Goal: Task Accomplishment & Management: Use online tool/utility

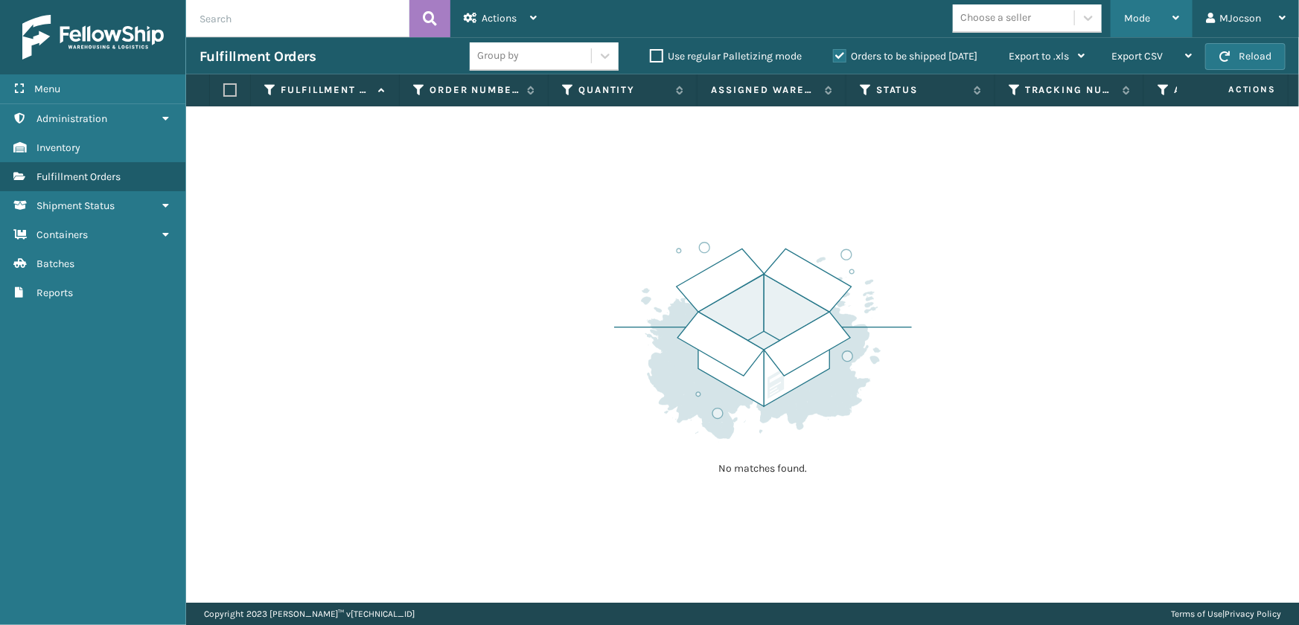
click at [1157, 10] on div "Mode" at bounding box center [1151, 18] width 55 height 37
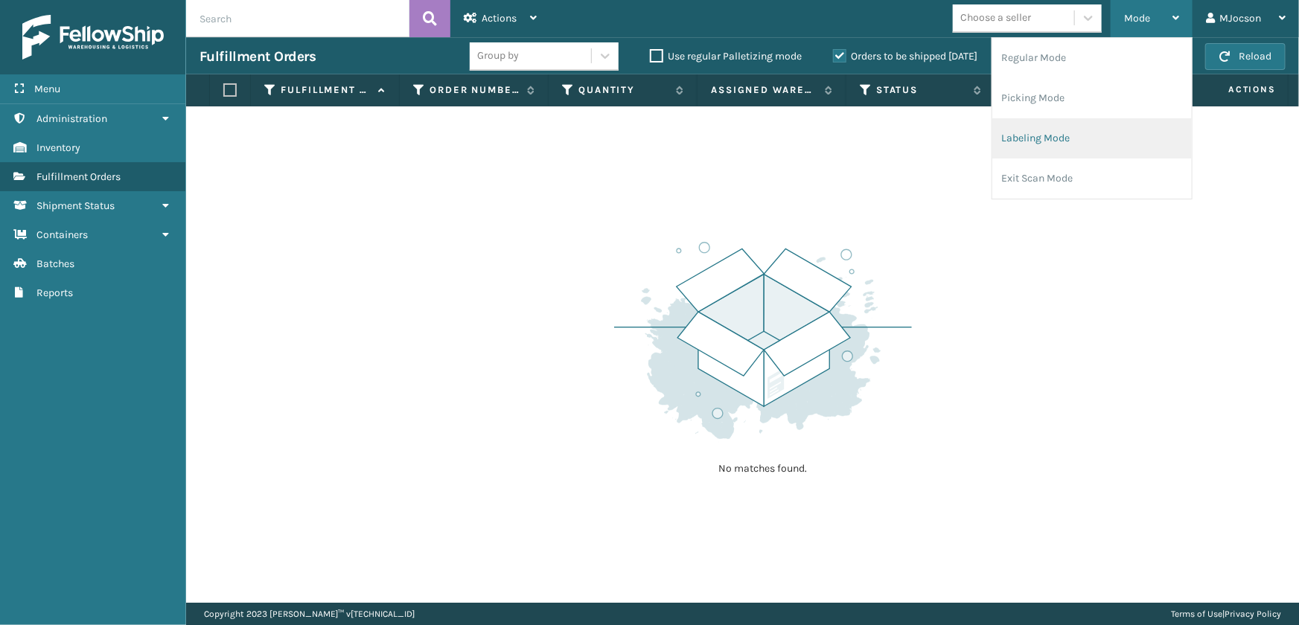
click at [1078, 138] on li "Labeling Mode" at bounding box center [1091, 138] width 199 height 40
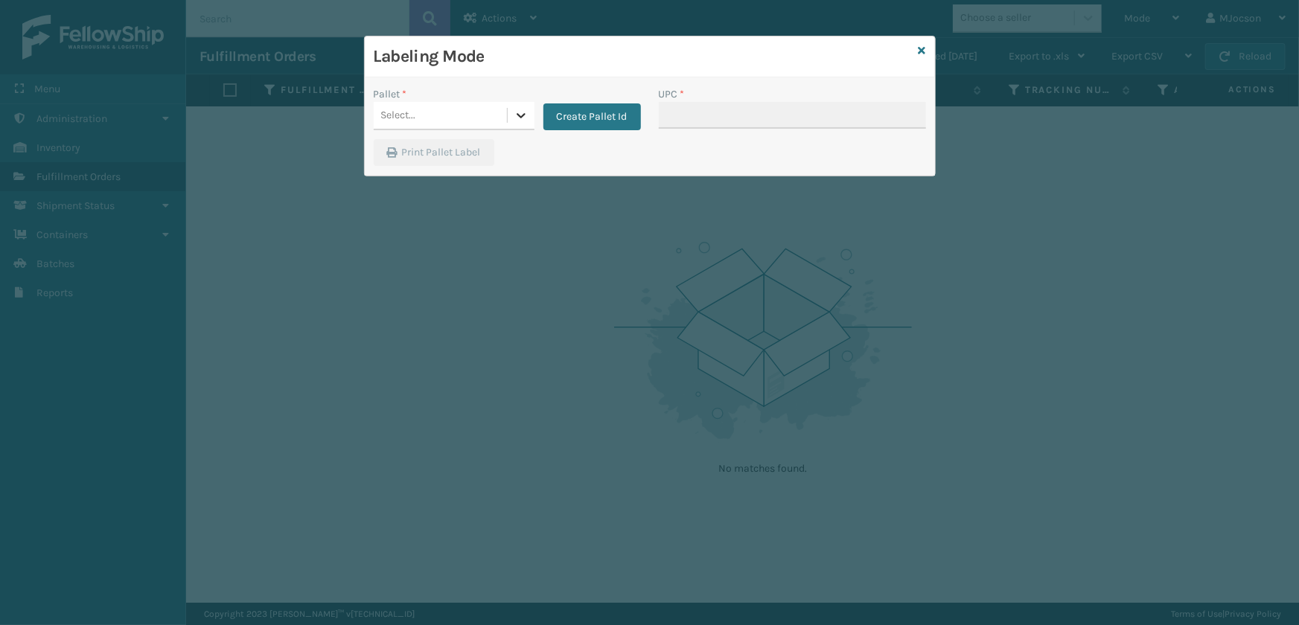
click at [516, 116] on icon at bounding box center [521, 115] width 15 height 15
click at [581, 107] on button "Create Pallet Id" at bounding box center [592, 116] width 98 height 27
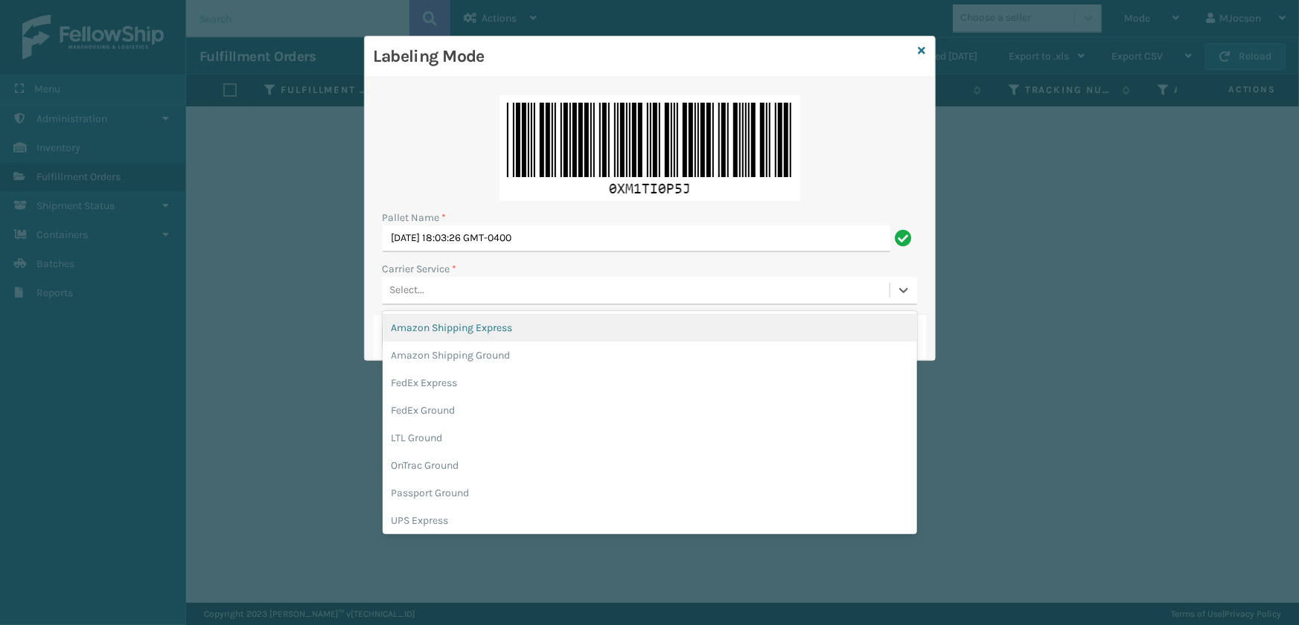
click at [386, 290] on div "Select..." at bounding box center [636, 290] width 507 height 25
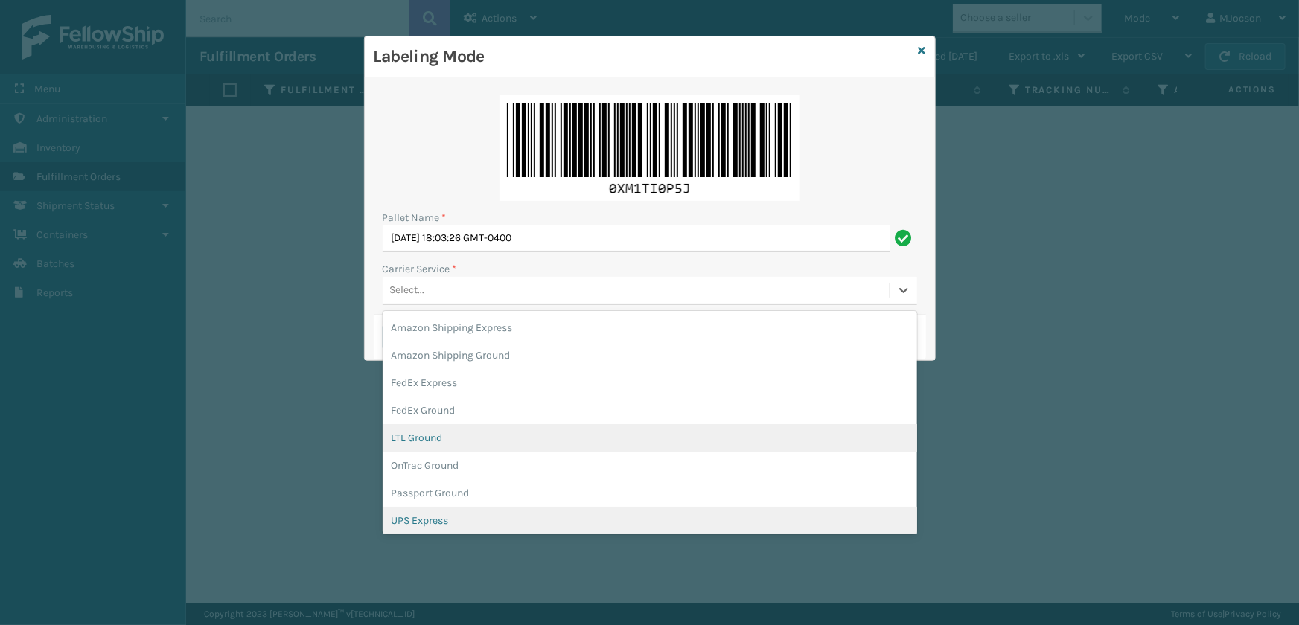
scroll to position [67, 0]
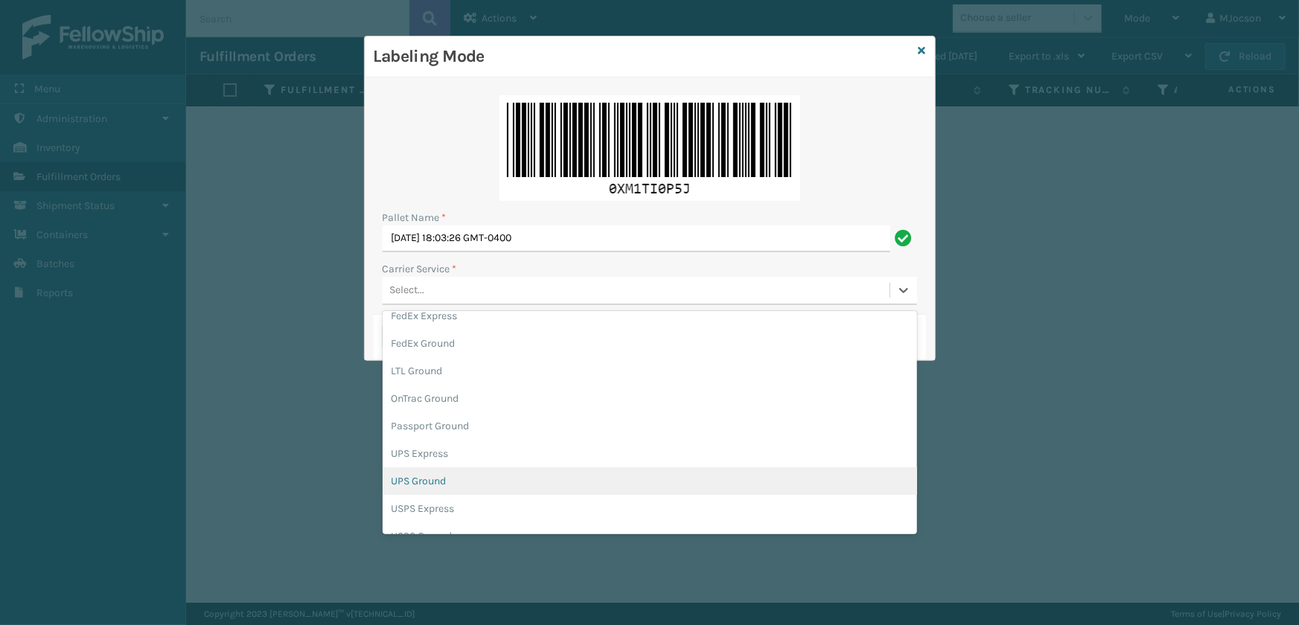
click at [443, 477] on div "UPS Ground" at bounding box center [650, 481] width 534 height 28
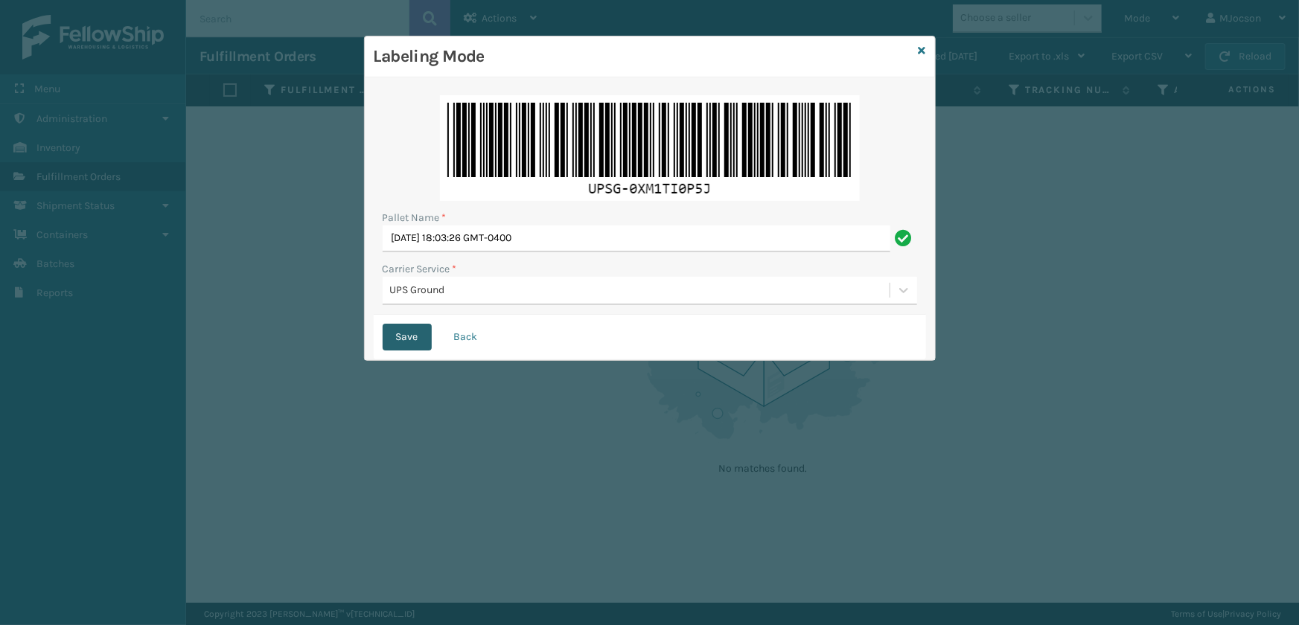
click at [400, 341] on button "Save" at bounding box center [407, 337] width 49 height 27
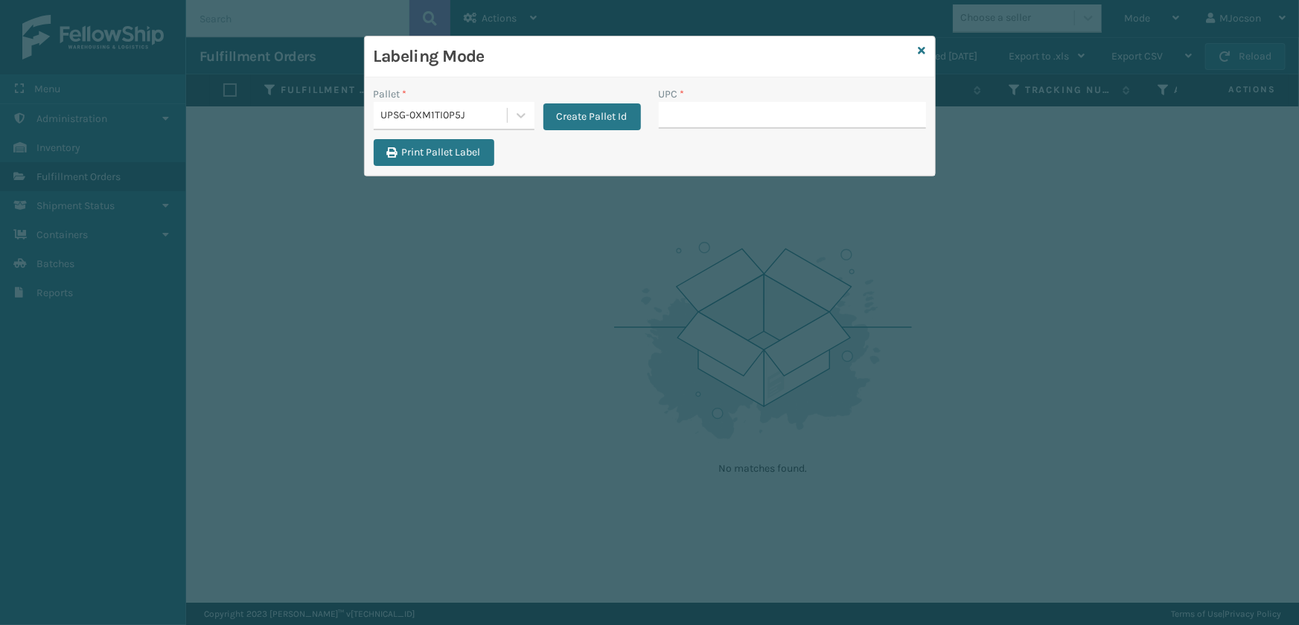
click at [928, 51] on div "Labeling Mode" at bounding box center [650, 56] width 570 height 41
click at [923, 52] on icon at bounding box center [922, 50] width 7 height 10
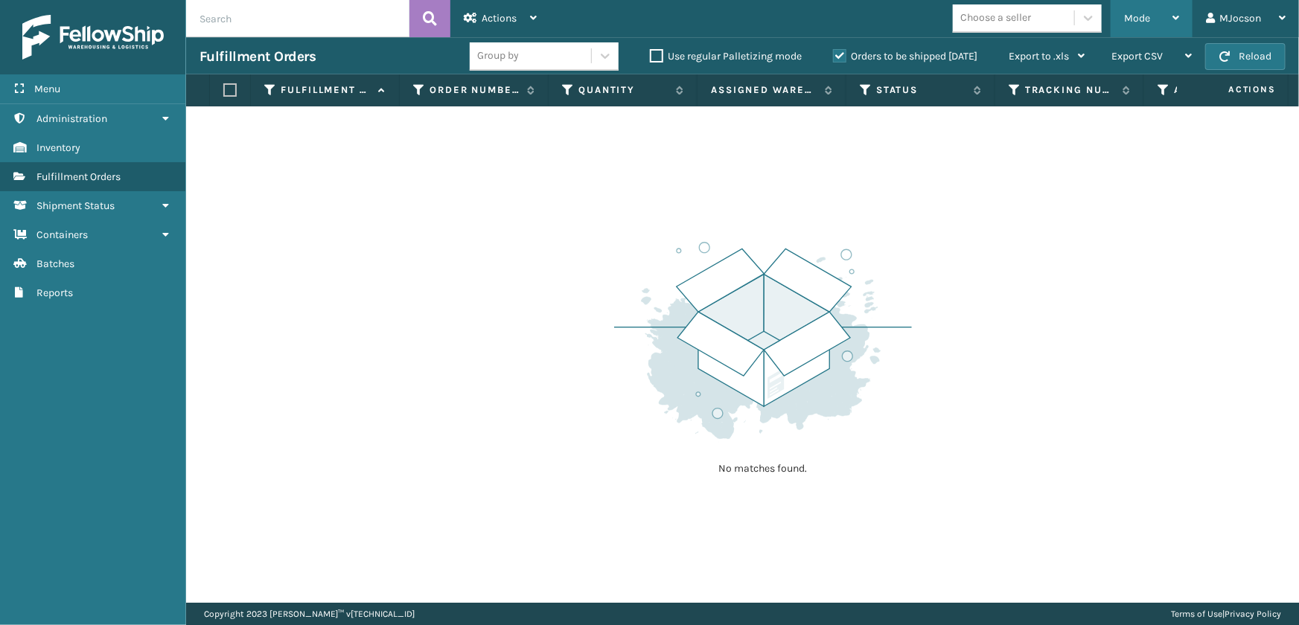
click at [1158, 18] on div "Mode" at bounding box center [1151, 18] width 55 height 37
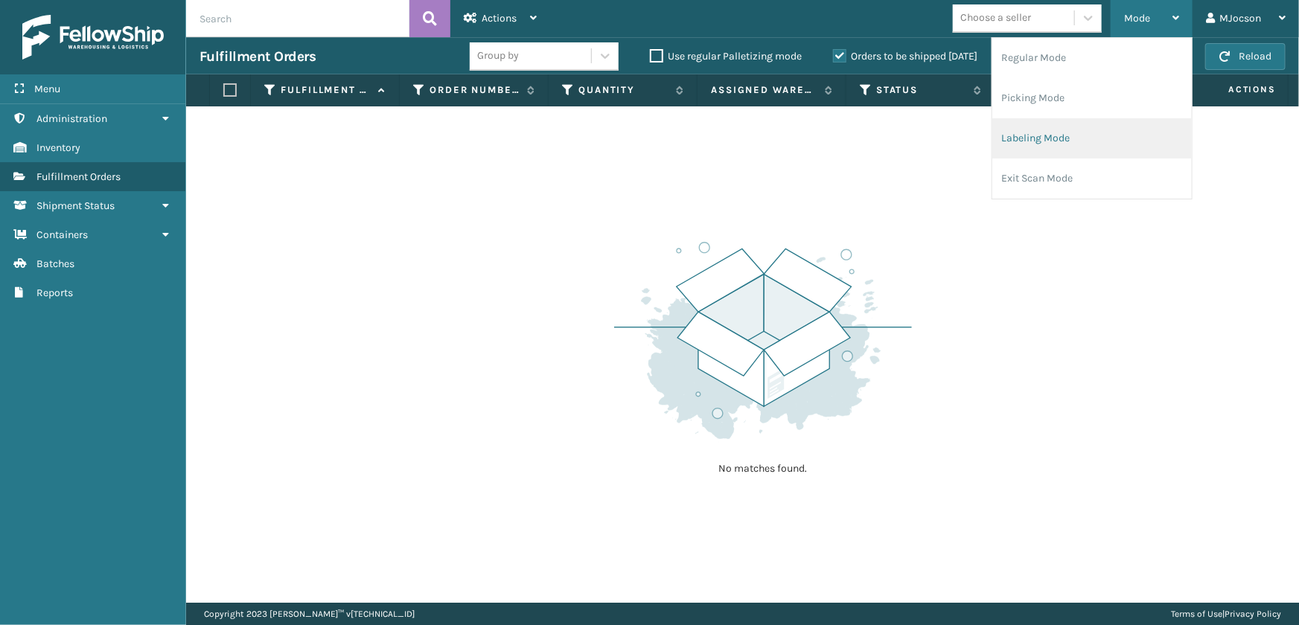
click at [1070, 141] on li "Labeling Mode" at bounding box center [1091, 138] width 199 height 40
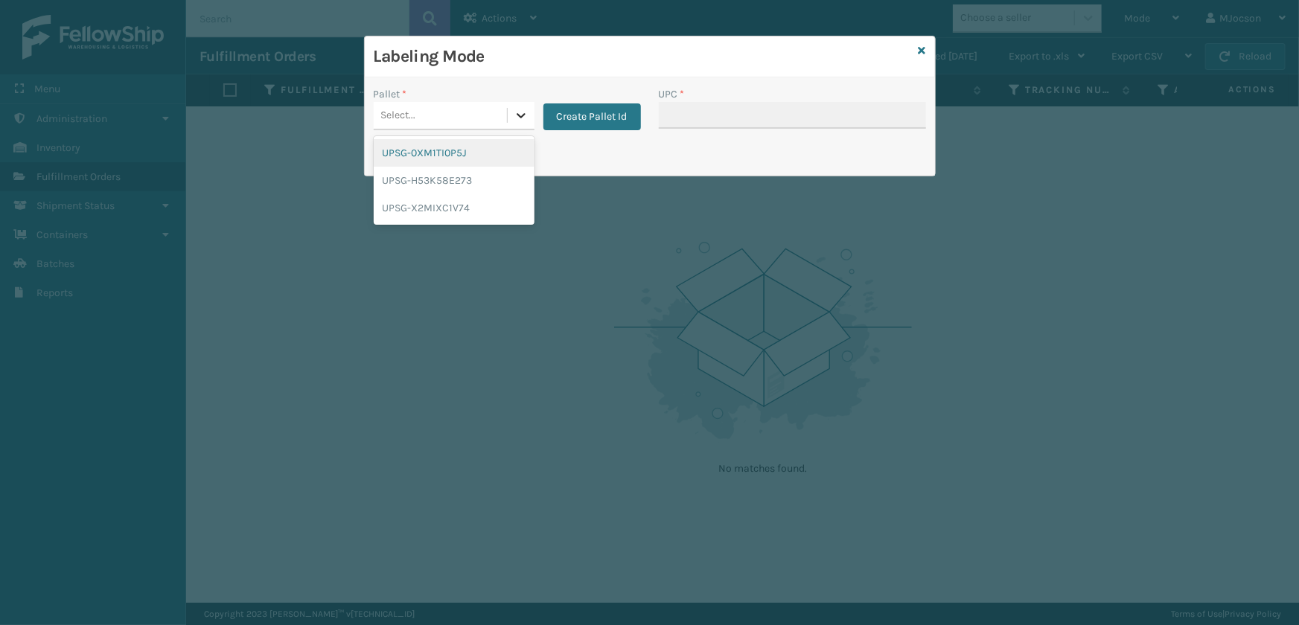
click at [523, 119] on icon at bounding box center [521, 115] width 15 height 15
click at [477, 159] on div "UPSG-0XM1TI0P5J" at bounding box center [454, 153] width 161 height 28
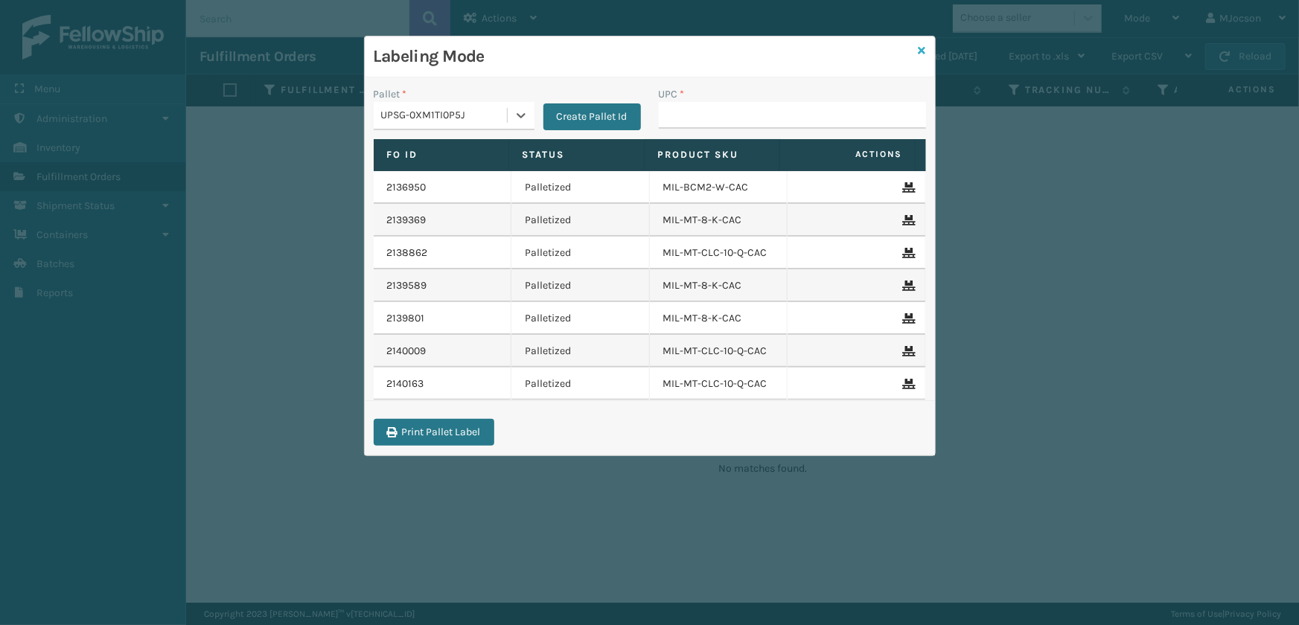
click at [919, 51] on icon at bounding box center [922, 50] width 7 height 10
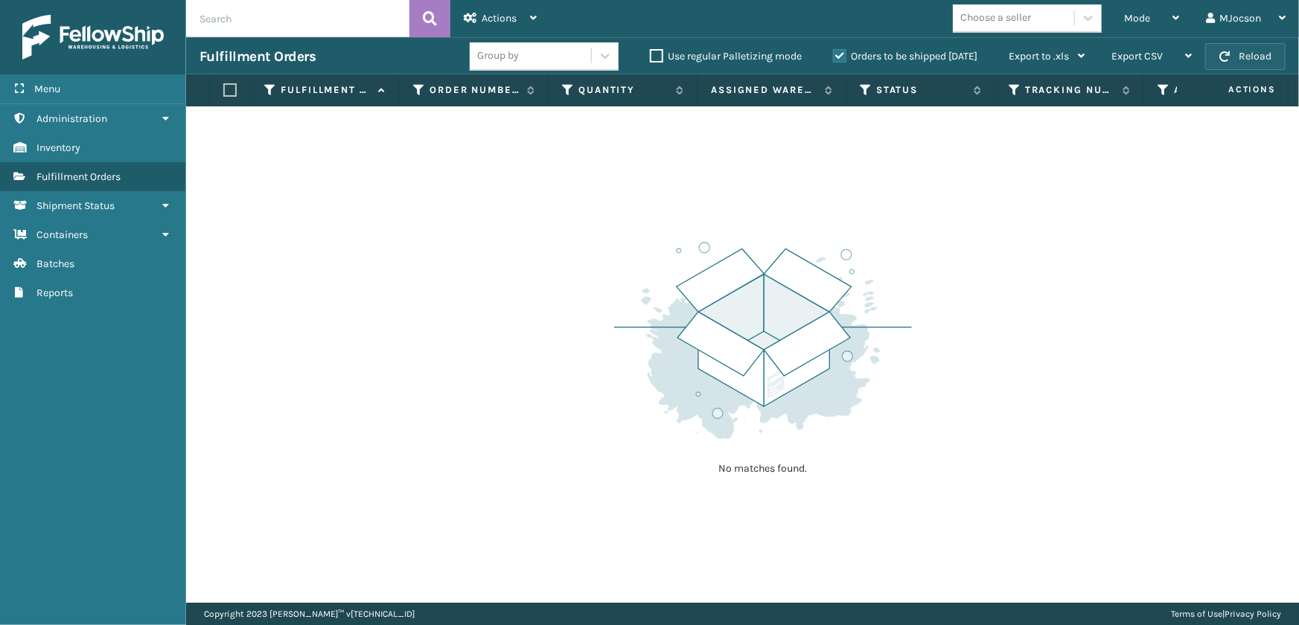
click at [1236, 57] on button "Reload" at bounding box center [1245, 56] width 80 height 27
click at [68, 264] on span "Batches" at bounding box center [55, 264] width 38 height 13
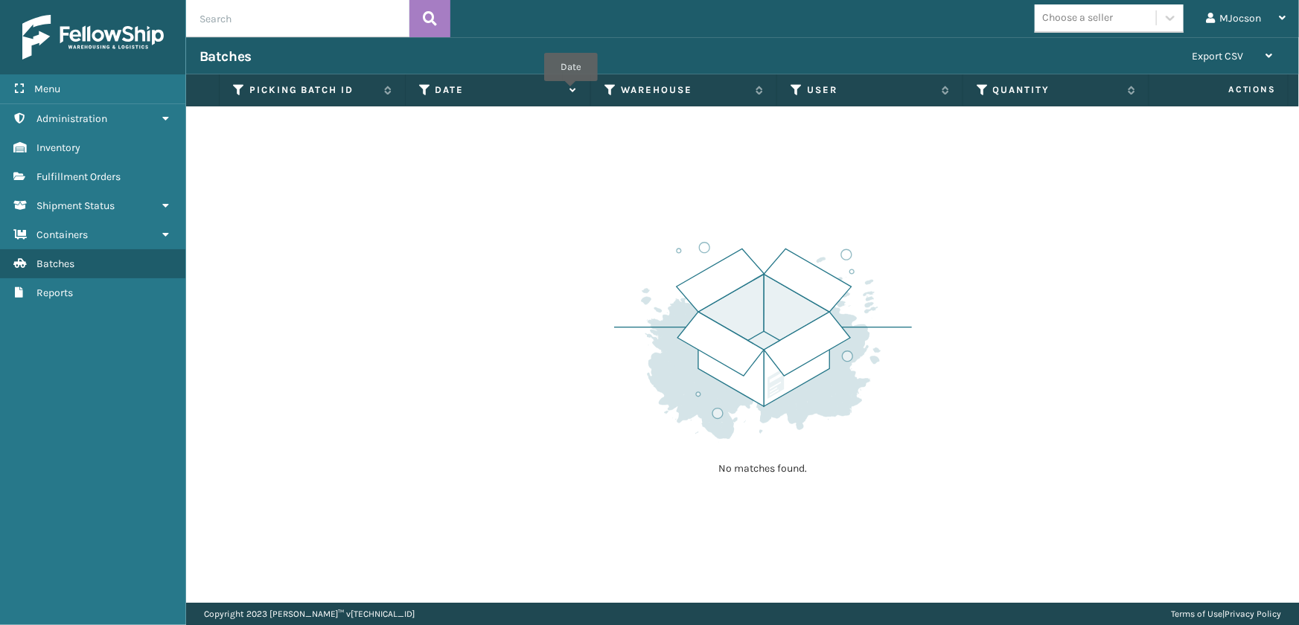
click at [570, 92] on icon at bounding box center [571, 91] width 12 height 10
click at [759, 89] on icon at bounding box center [757, 90] width 12 height 9
click at [945, 94] on icon at bounding box center [943, 90] width 12 height 9
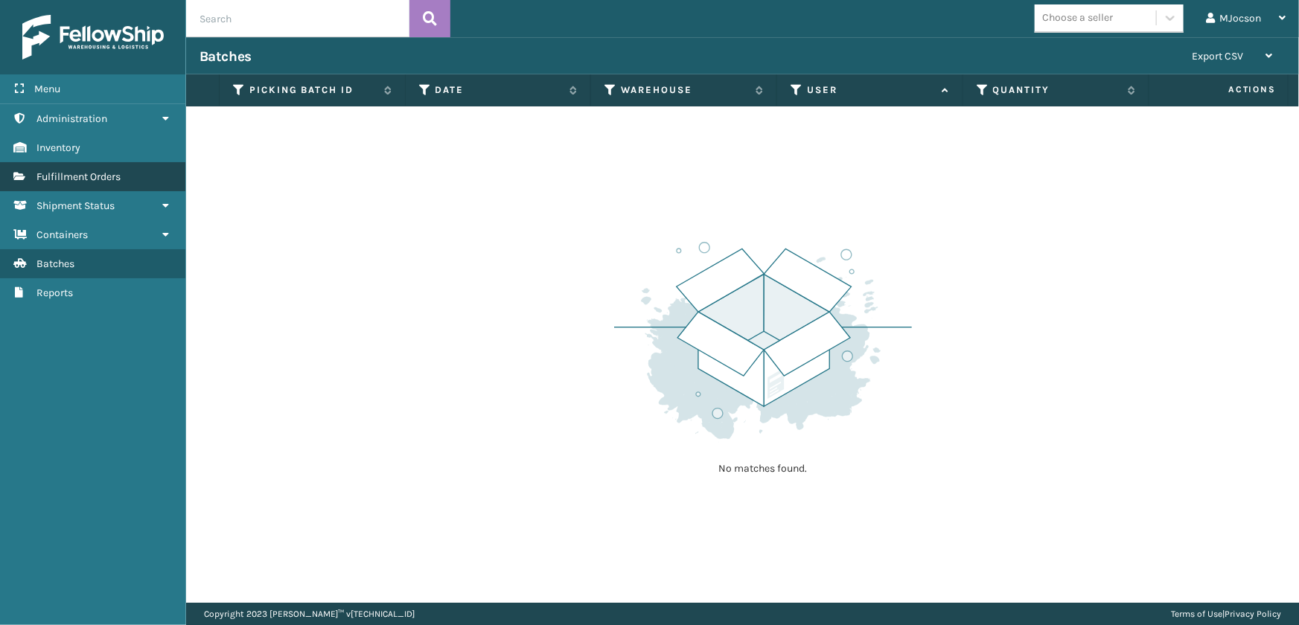
click at [89, 177] on span "Fulfillment Orders" at bounding box center [78, 176] width 84 height 13
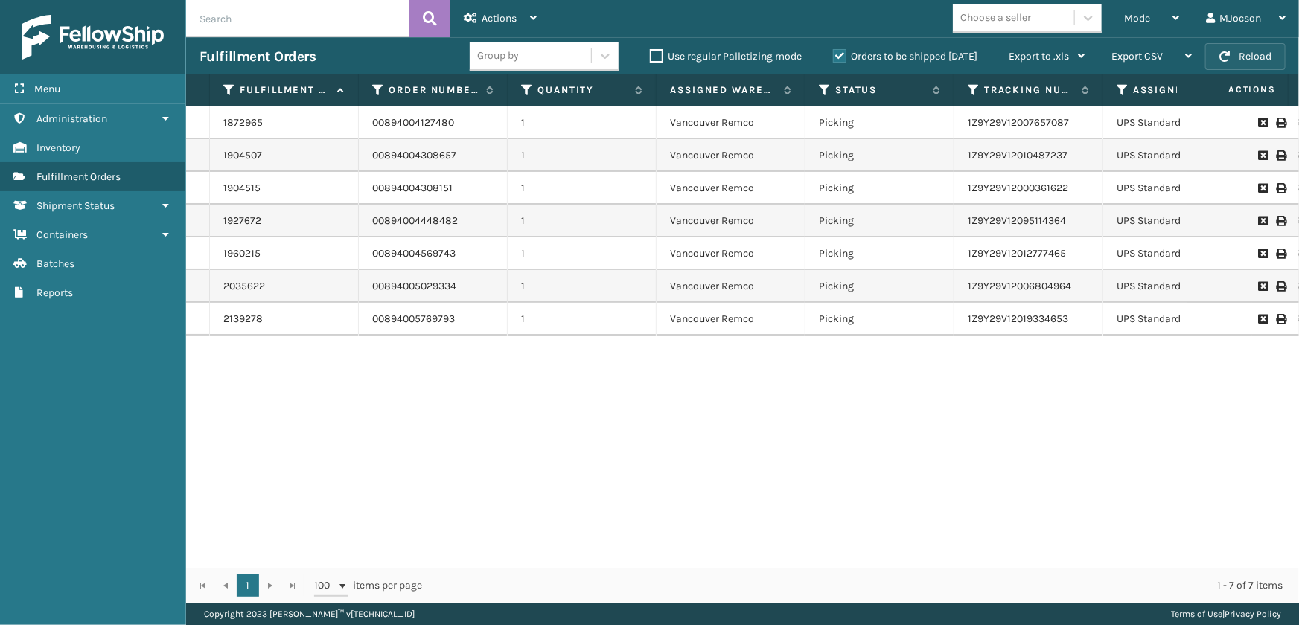
click at [1245, 57] on button "Reload" at bounding box center [1245, 56] width 80 height 27
click at [1239, 57] on button "Reload" at bounding box center [1245, 56] width 80 height 27
click at [1143, 22] on span "Mode" at bounding box center [1137, 18] width 26 height 13
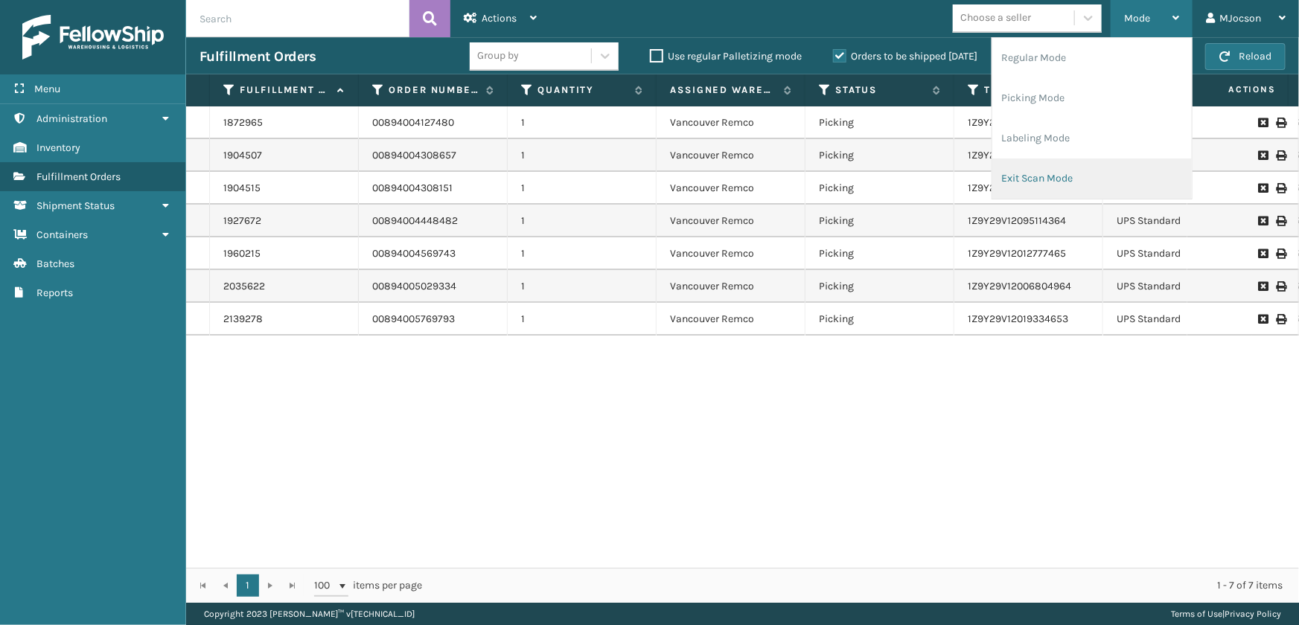
click at [1054, 180] on li "Exit Scan Mode" at bounding box center [1091, 179] width 199 height 40
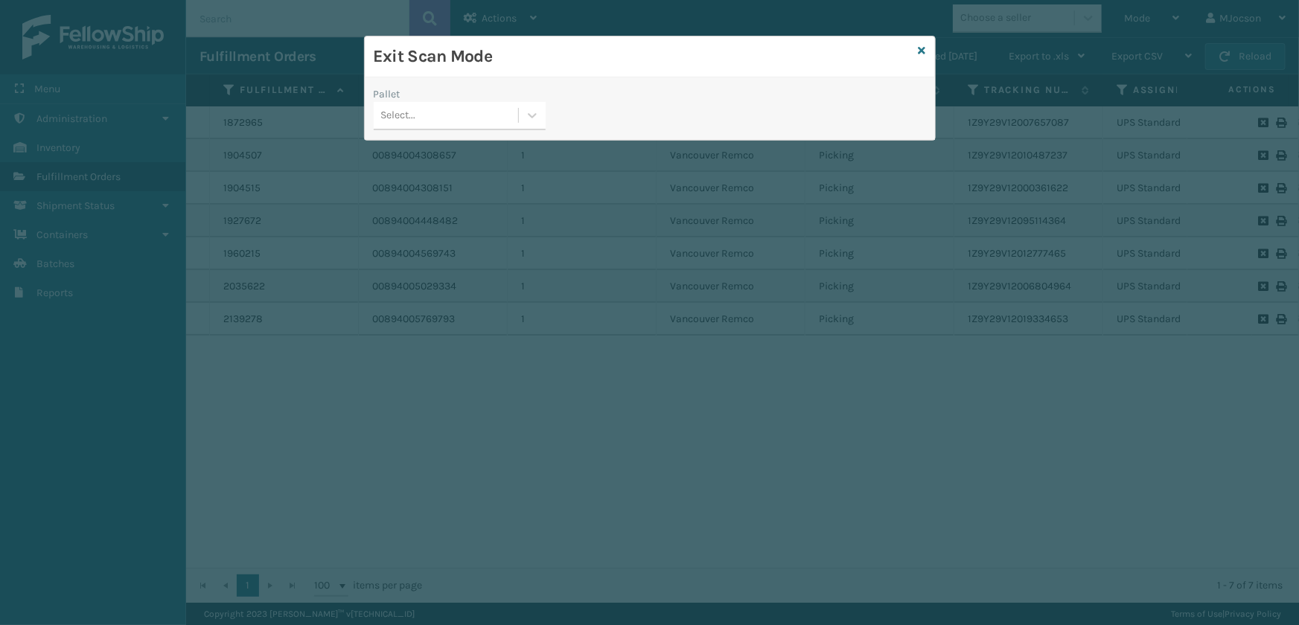
click at [916, 44] on div "Exit Scan Mode" at bounding box center [650, 56] width 570 height 41
click at [923, 53] on icon at bounding box center [922, 50] width 7 height 10
